Goal: Transaction & Acquisition: Purchase product/service

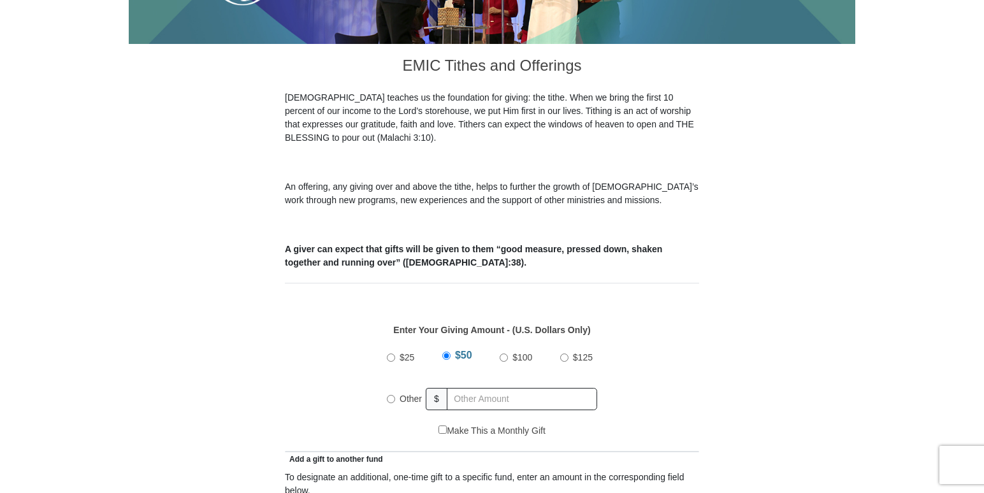
scroll to position [323, 0]
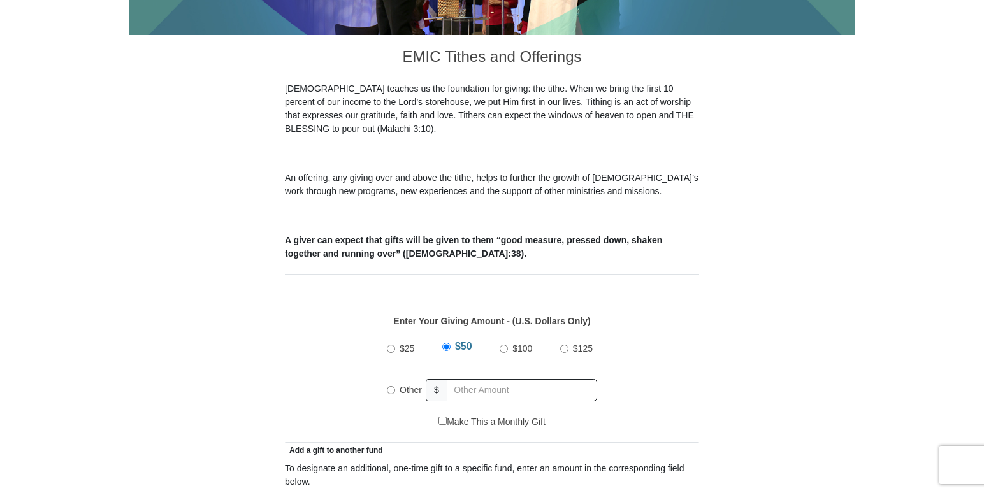
click at [394, 386] on input "Other" at bounding box center [391, 390] width 8 height 8
radio input "true"
type input "65.00"
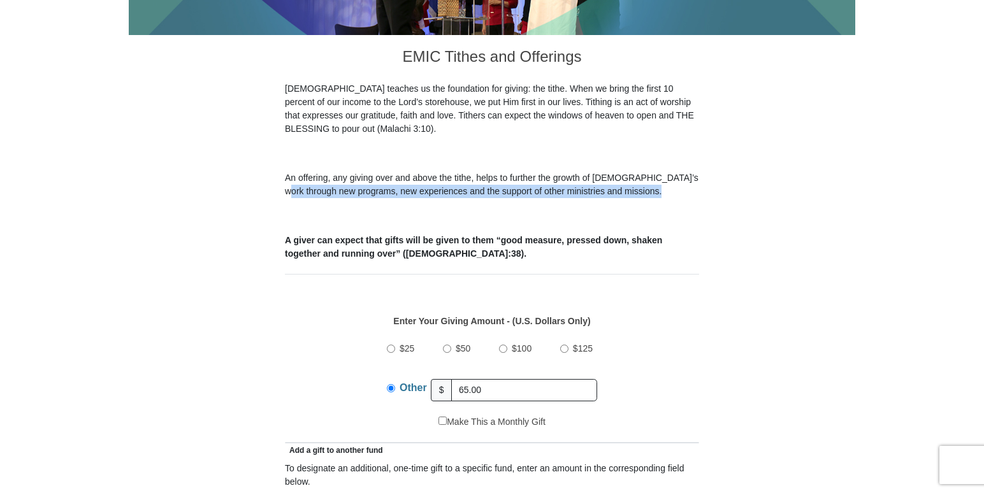
drag, startPoint x: 983, startPoint y: 166, endPoint x: 986, endPoint y: 202, distance: 35.8
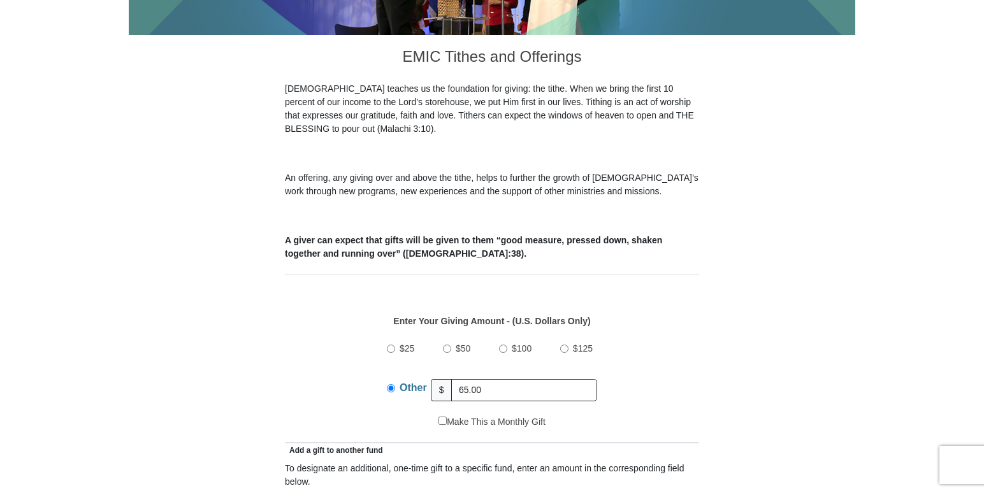
drag, startPoint x: 986, startPoint y: 202, endPoint x: 930, endPoint y: 272, distance: 89.4
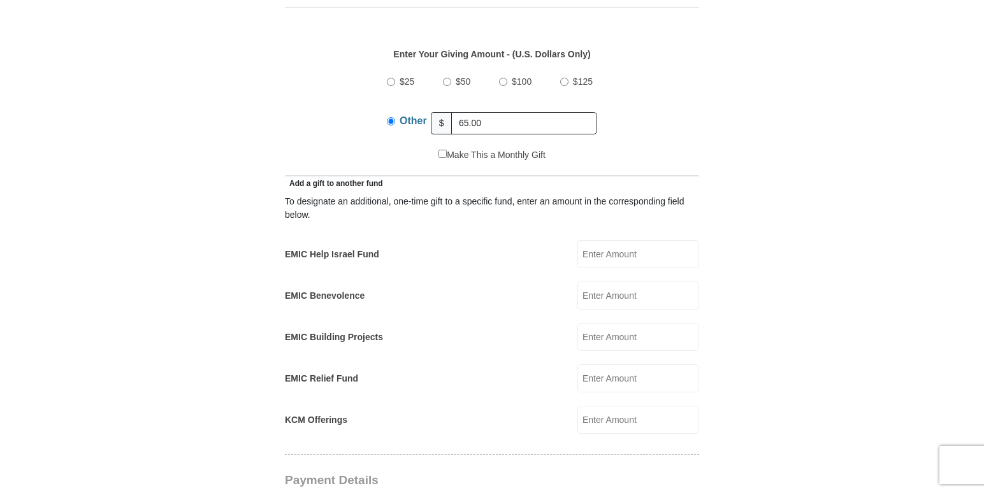
scroll to position [596, 0]
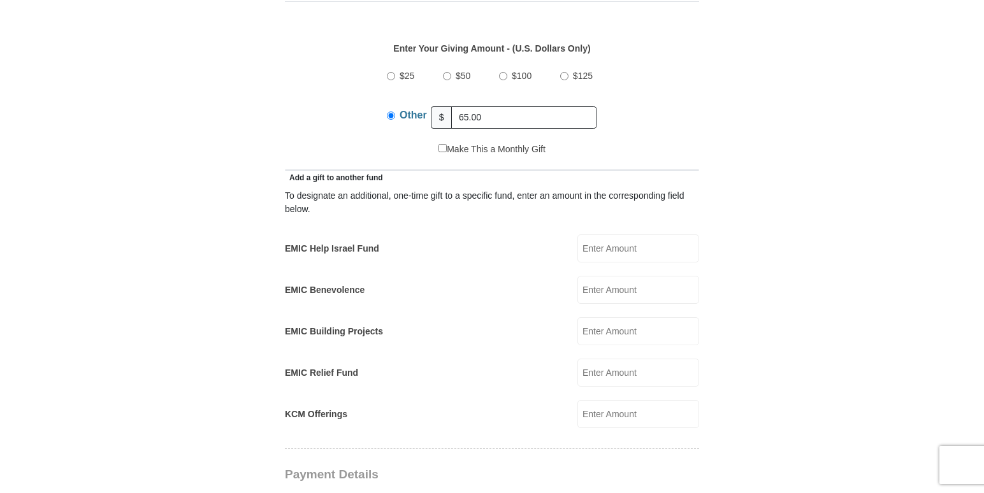
click at [606, 276] on input "EMIC Benevolence" at bounding box center [638, 290] width 122 height 28
type input "10"
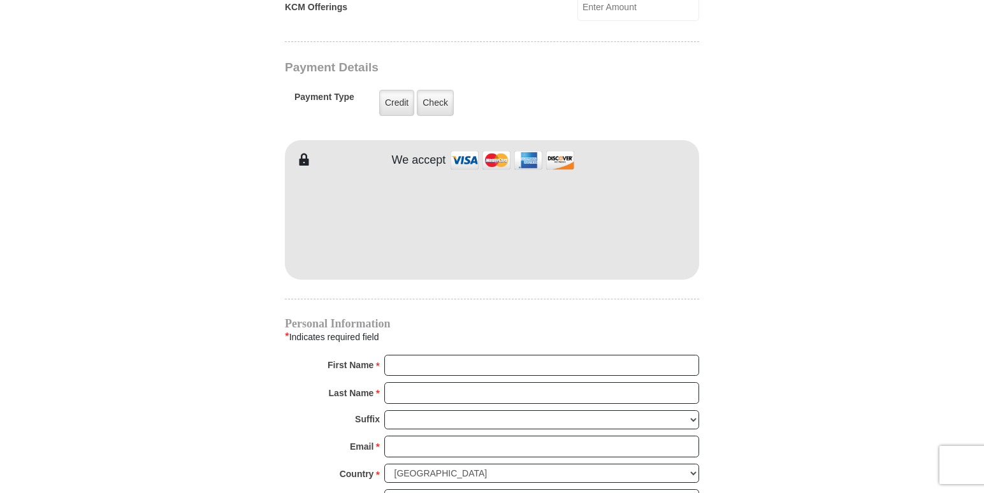
scroll to position [1012, 0]
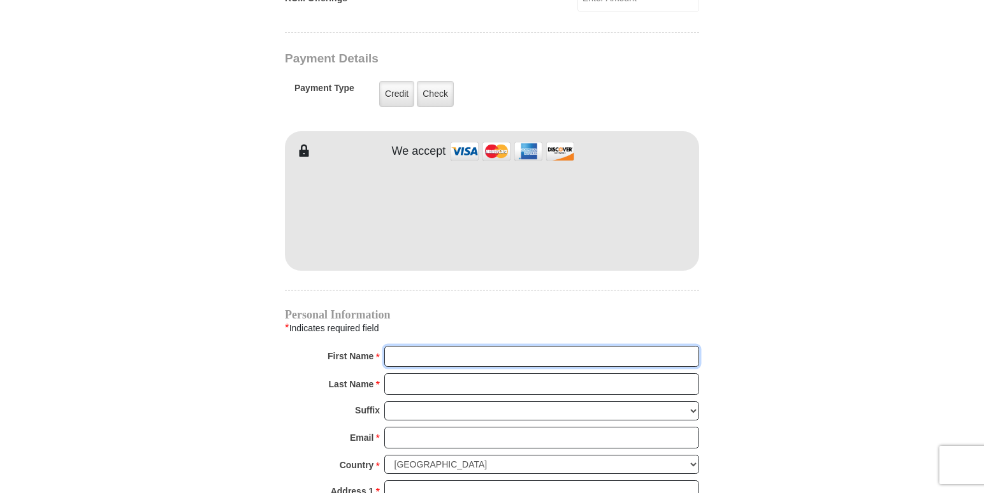
click at [474, 346] on input "First Name *" at bounding box center [541, 357] width 315 height 22
type input "Patricia Elaine"
type input "21"
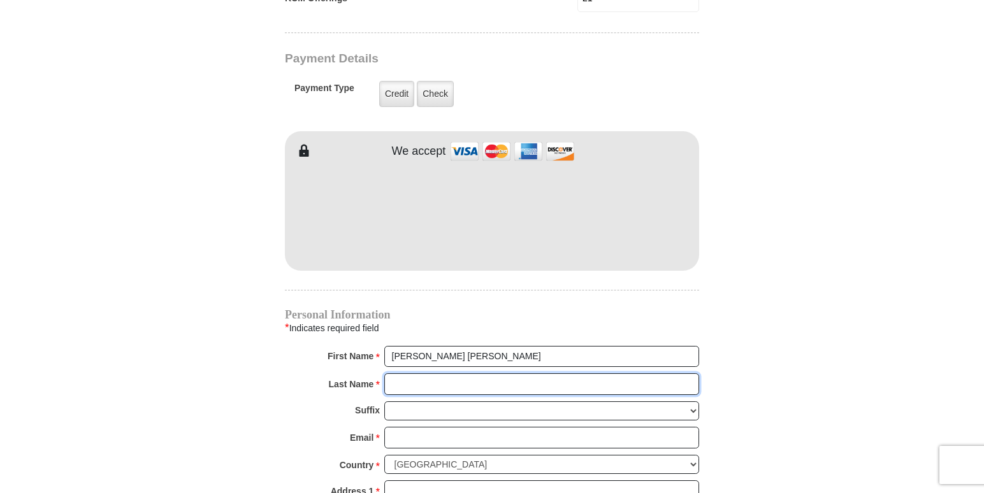
type input "Hill"
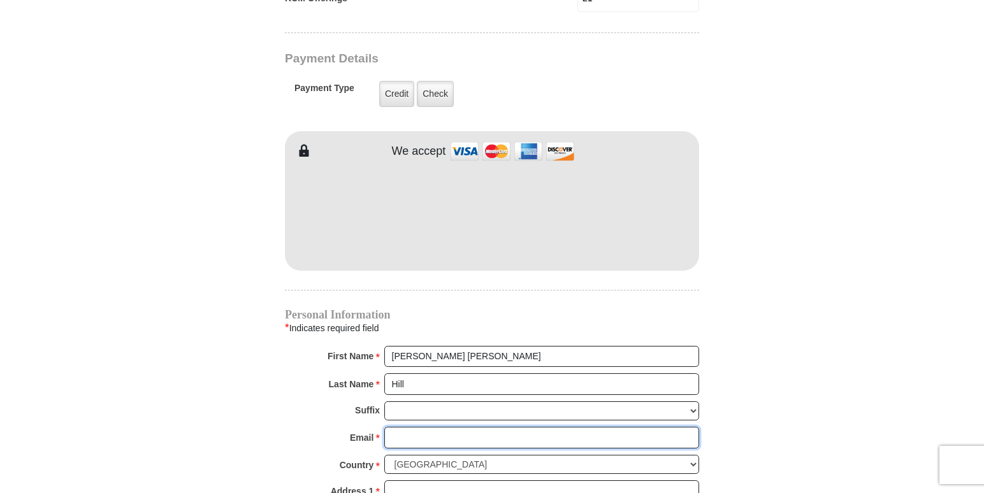
type input "hill8337@sbcglobal.net"
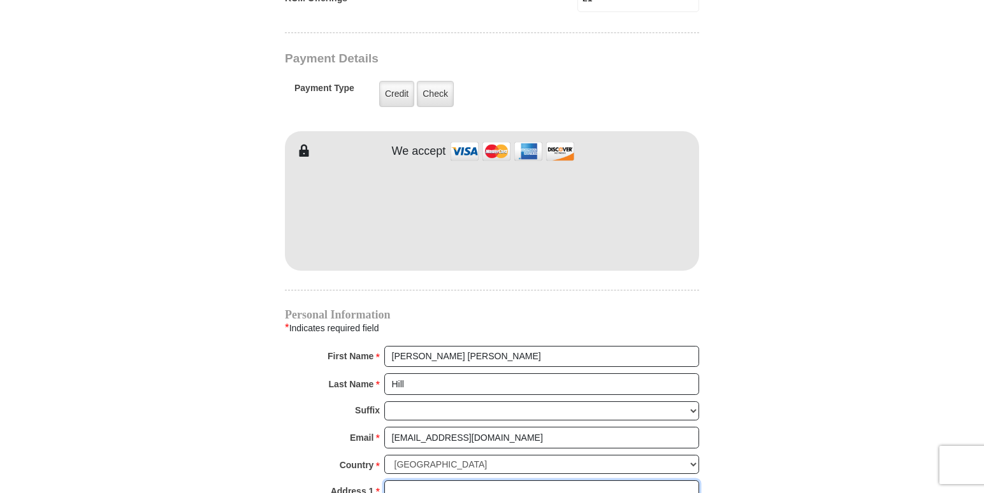
type input "PO Box 2413"
type input "Keller"
select select "TX"
type input "76244"
type input "8174121115"
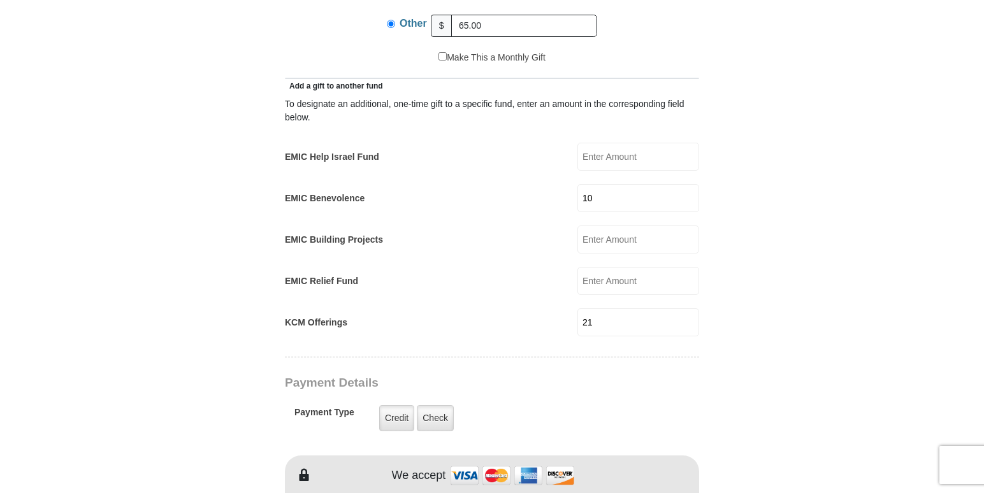
scroll to position [643, 0]
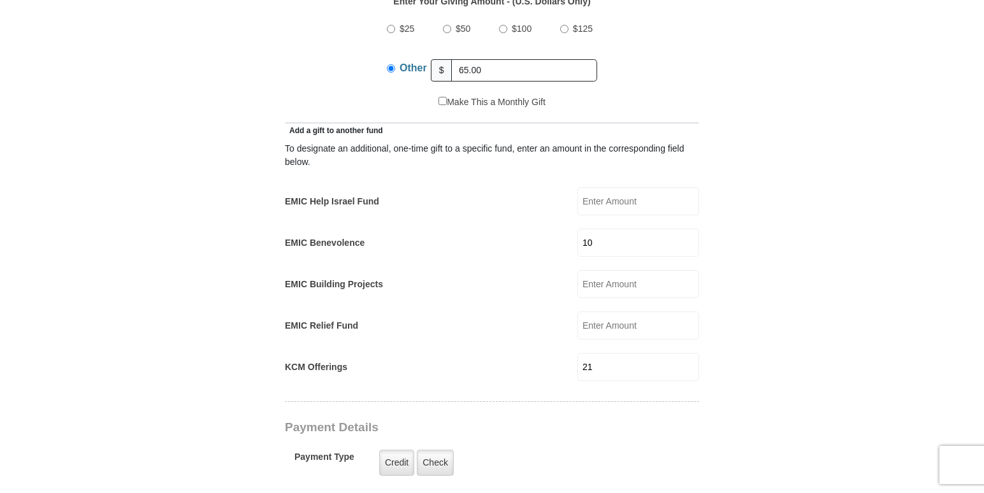
click at [658, 353] on input "21" at bounding box center [638, 367] width 122 height 28
type input "2"
type input "10.00"
click at [612, 234] on input "10" at bounding box center [638, 243] width 122 height 28
type input "1"
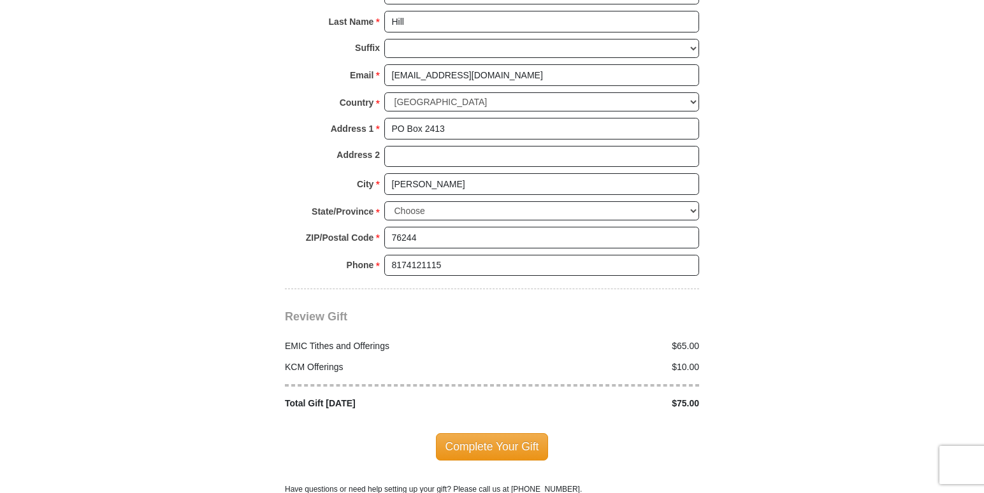
scroll to position [1377, 0]
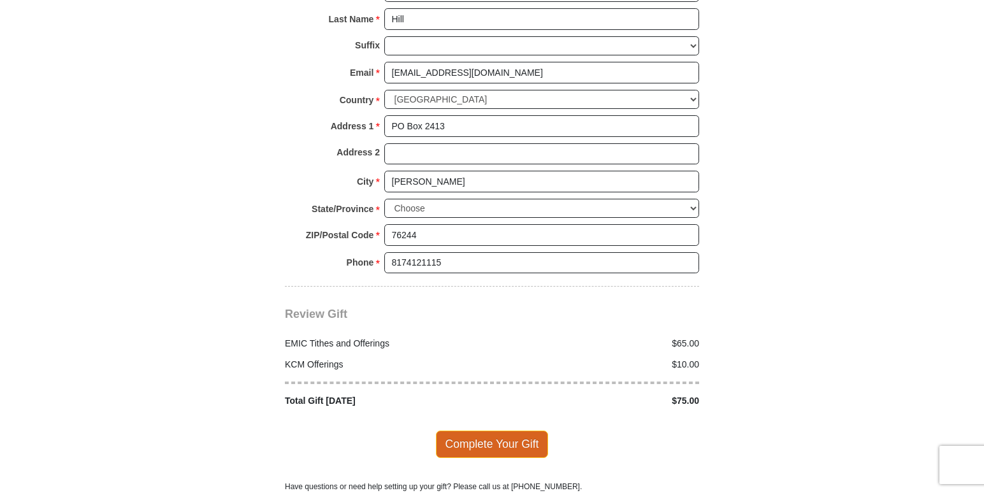
click at [514, 431] on span "Complete Your Gift" at bounding box center [492, 444] width 113 height 27
